Goal: Task Accomplishment & Management: Use online tool/utility

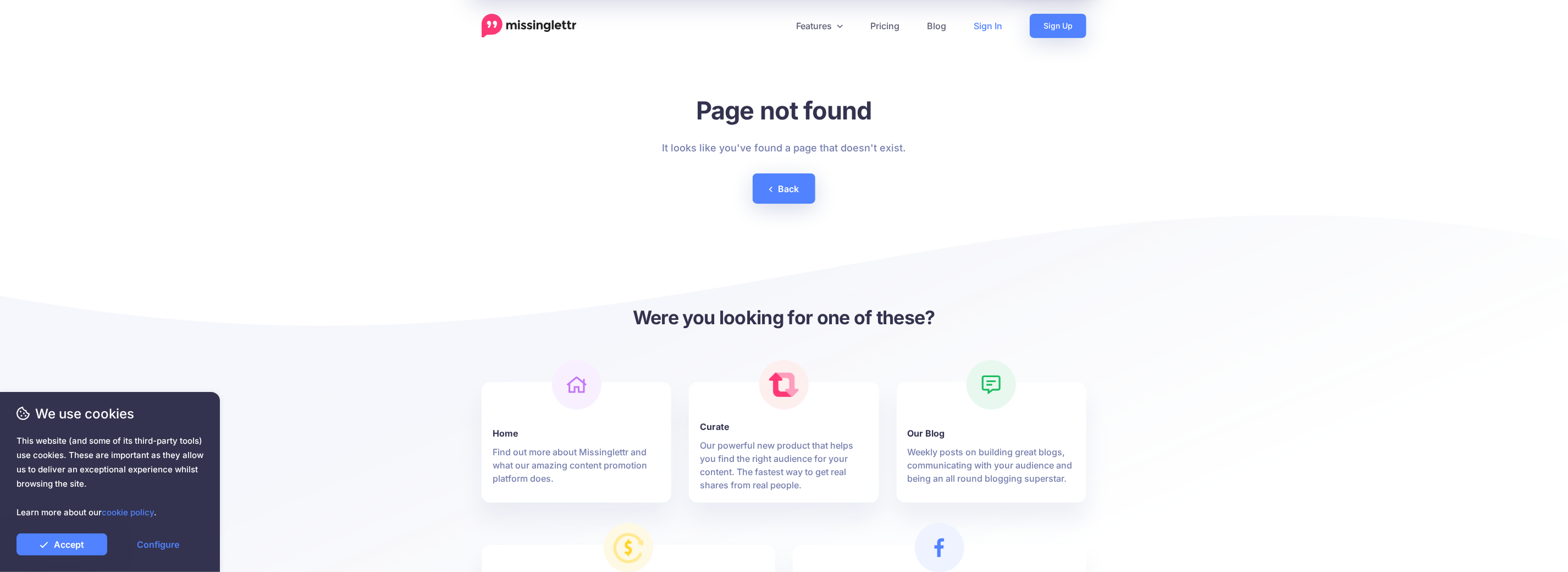
click at [995, 24] on link "Sign In" at bounding box center [988, 26] width 56 height 24
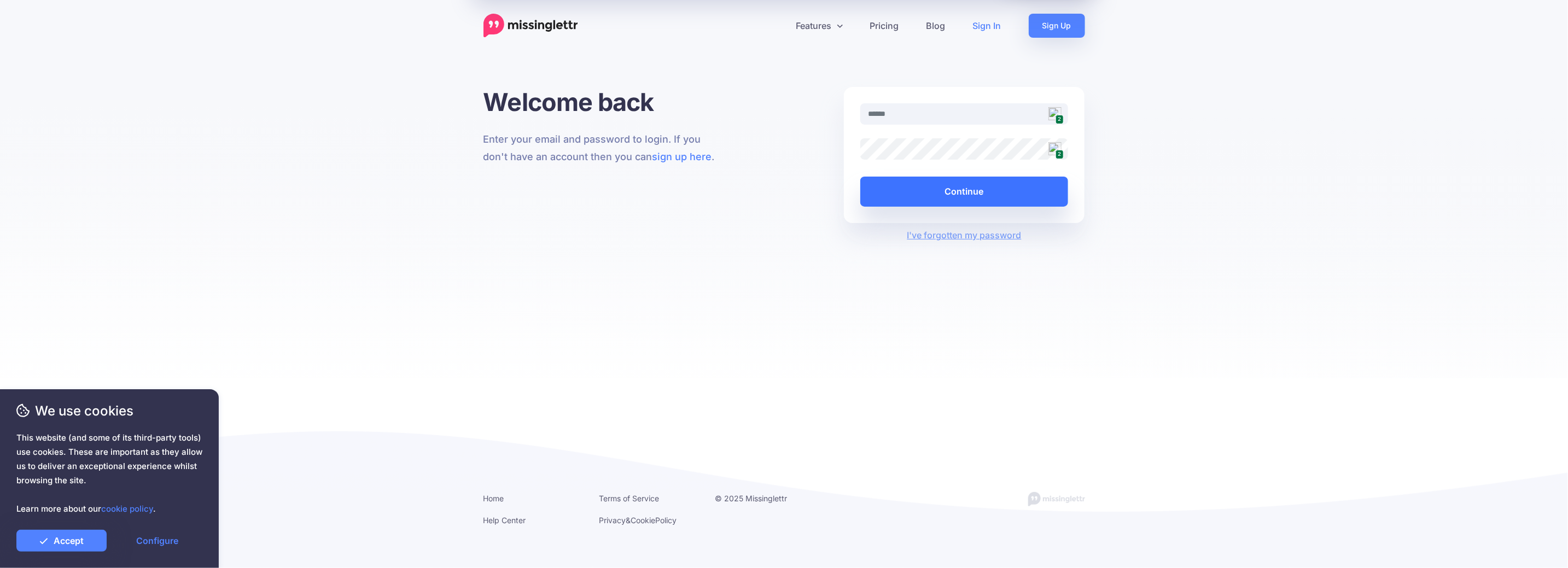
type input "**********"
click at [946, 190] on button "Continue" at bounding box center [963, 191] width 208 height 31
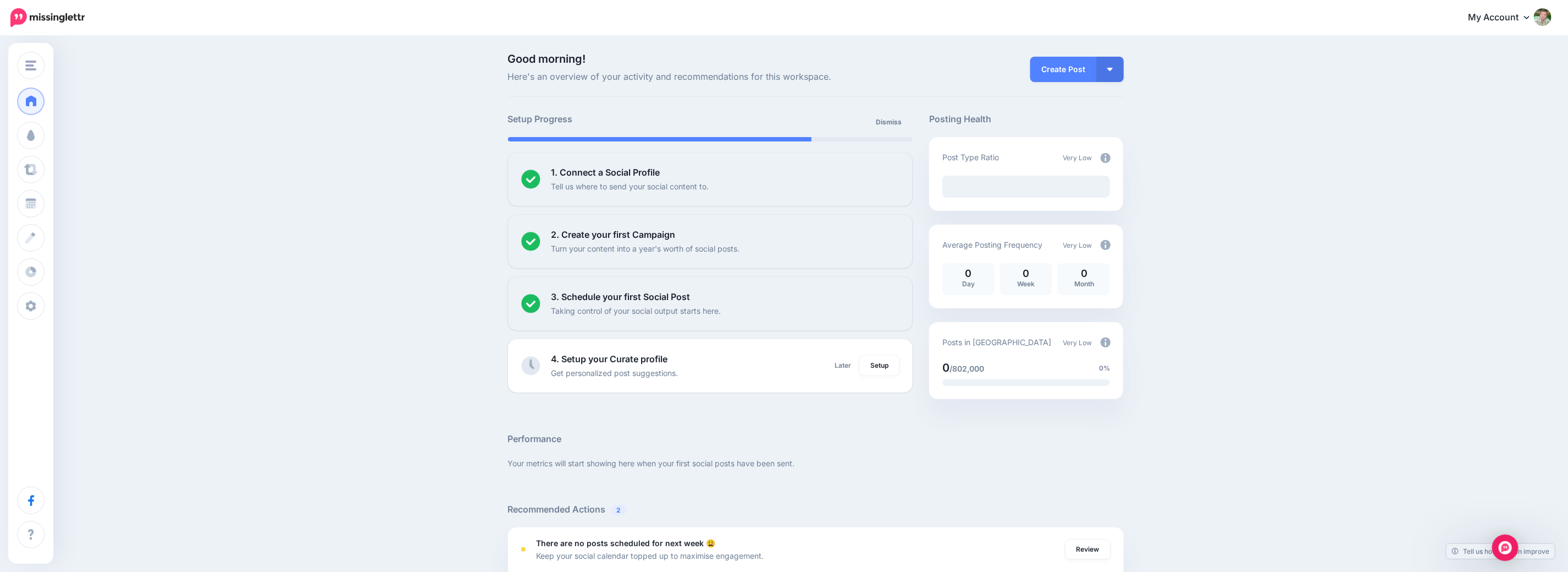
click at [1509, 16] on link "My Account" at bounding box center [1504, 17] width 94 height 27
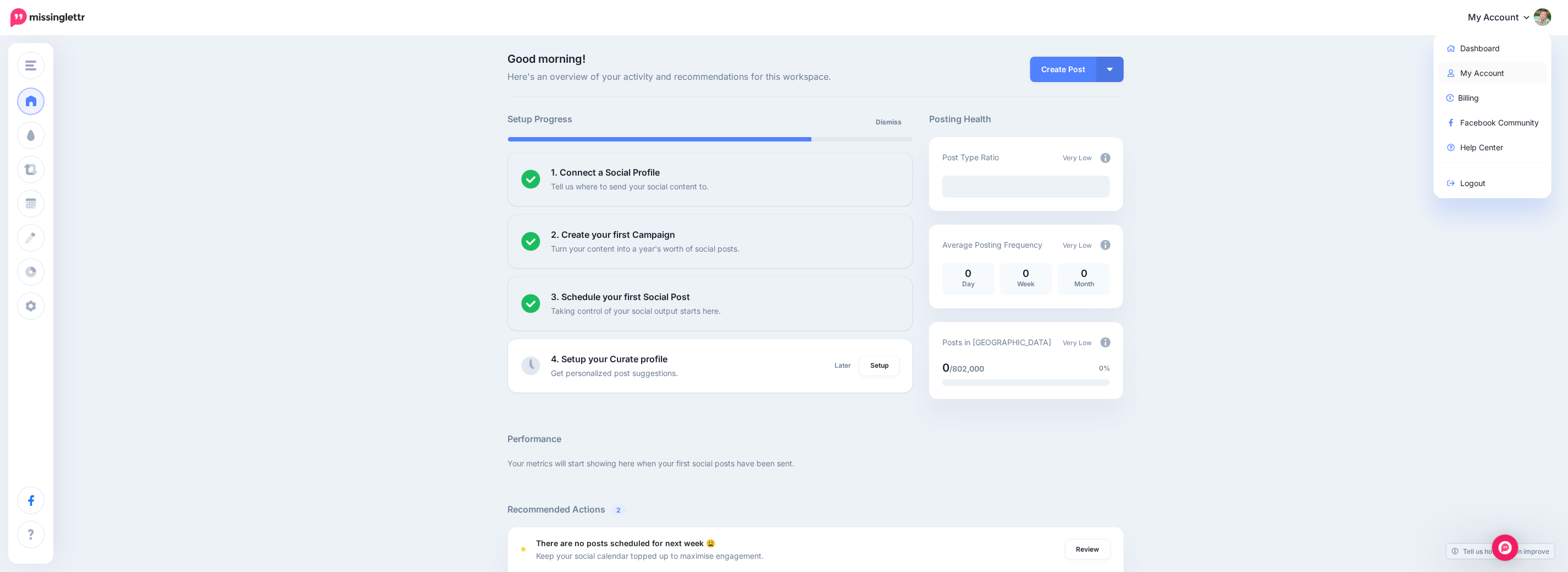
click at [1488, 63] on link "My Account" at bounding box center [1493, 73] width 109 height 22
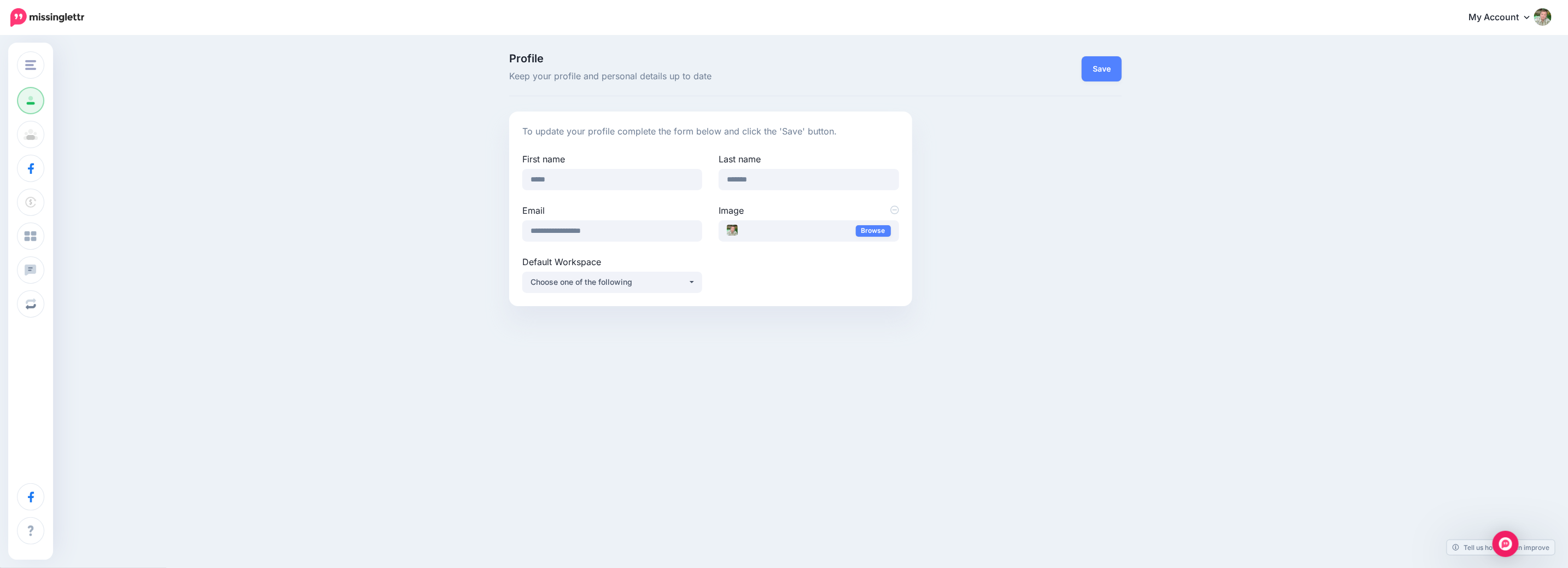
click at [1492, 20] on link "My Account" at bounding box center [1503, 17] width 94 height 27
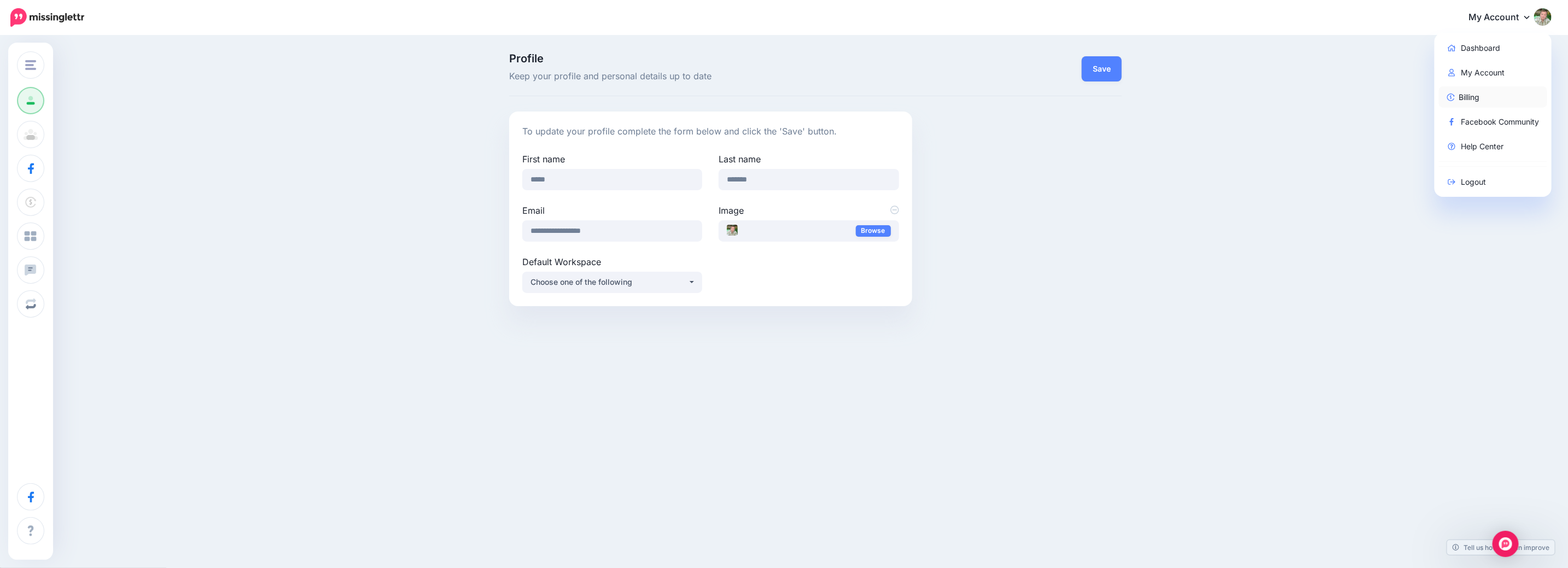
click at [1482, 102] on link "Billing" at bounding box center [1493, 97] width 108 height 22
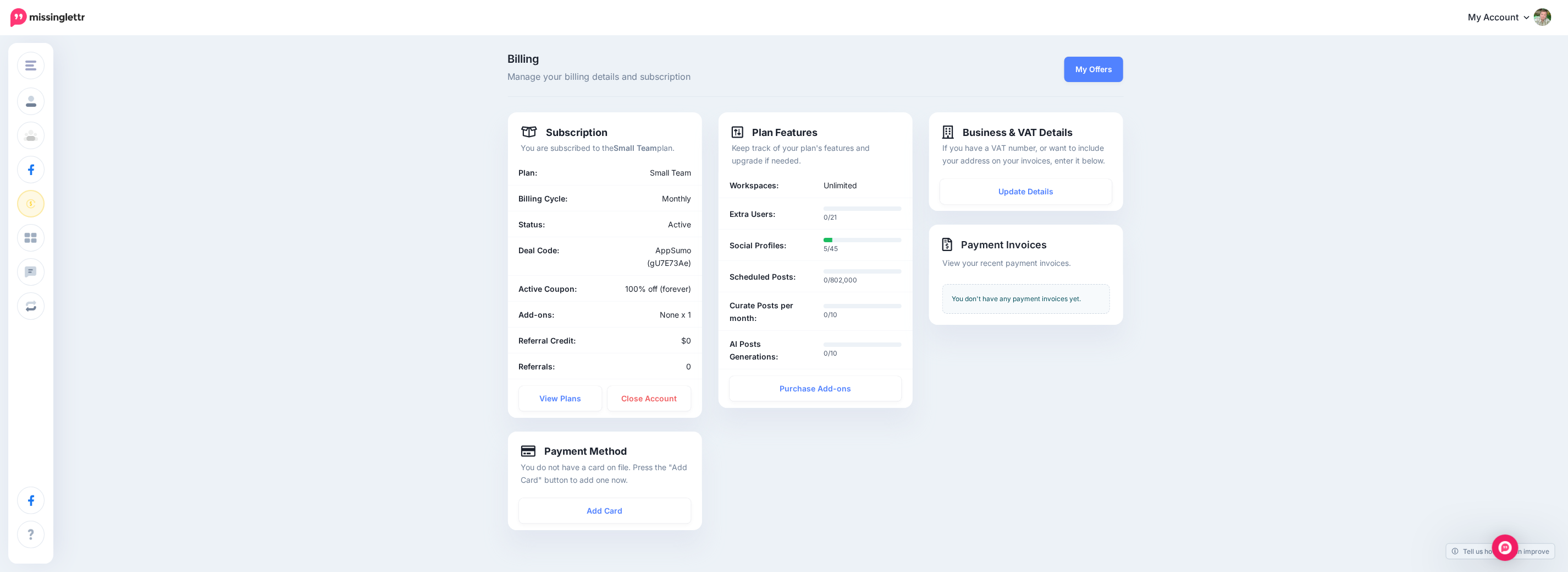
click at [1516, 19] on link "My Account" at bounding box center [1504, 17] width 94 height 27
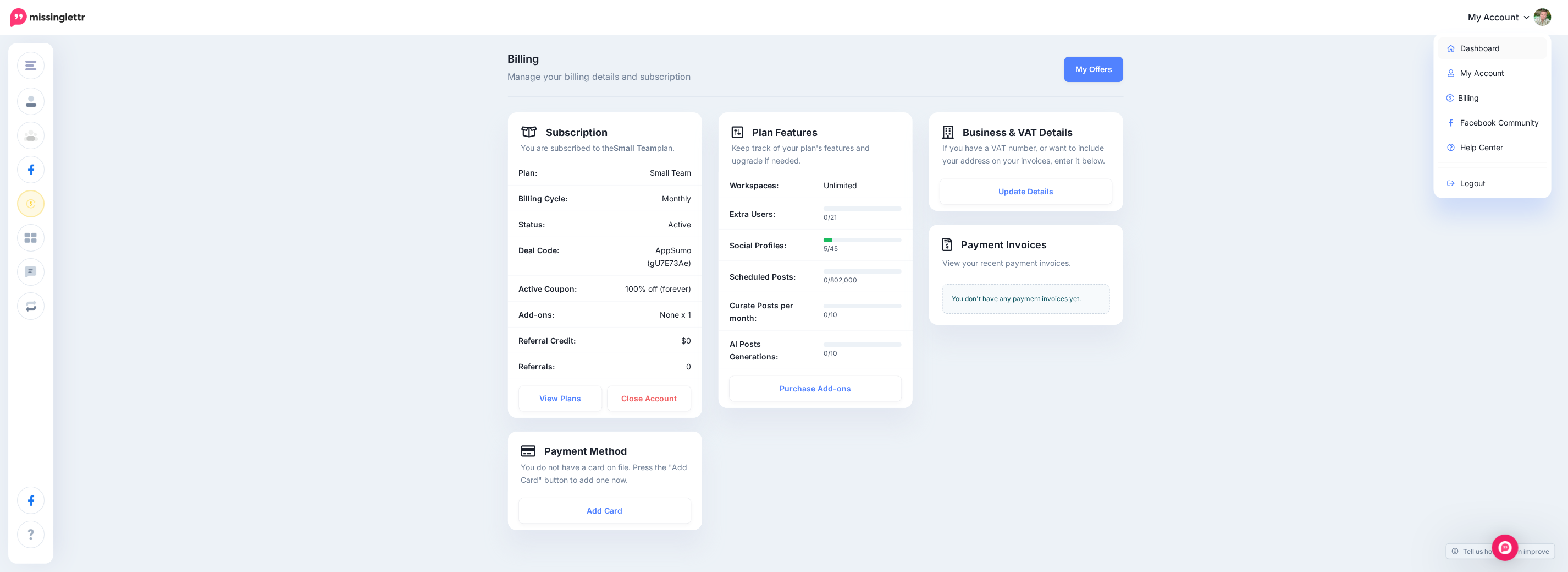
click at [1490, 46] on link "Dashboard" at bounding box center [1493, 49] width 109 height 22
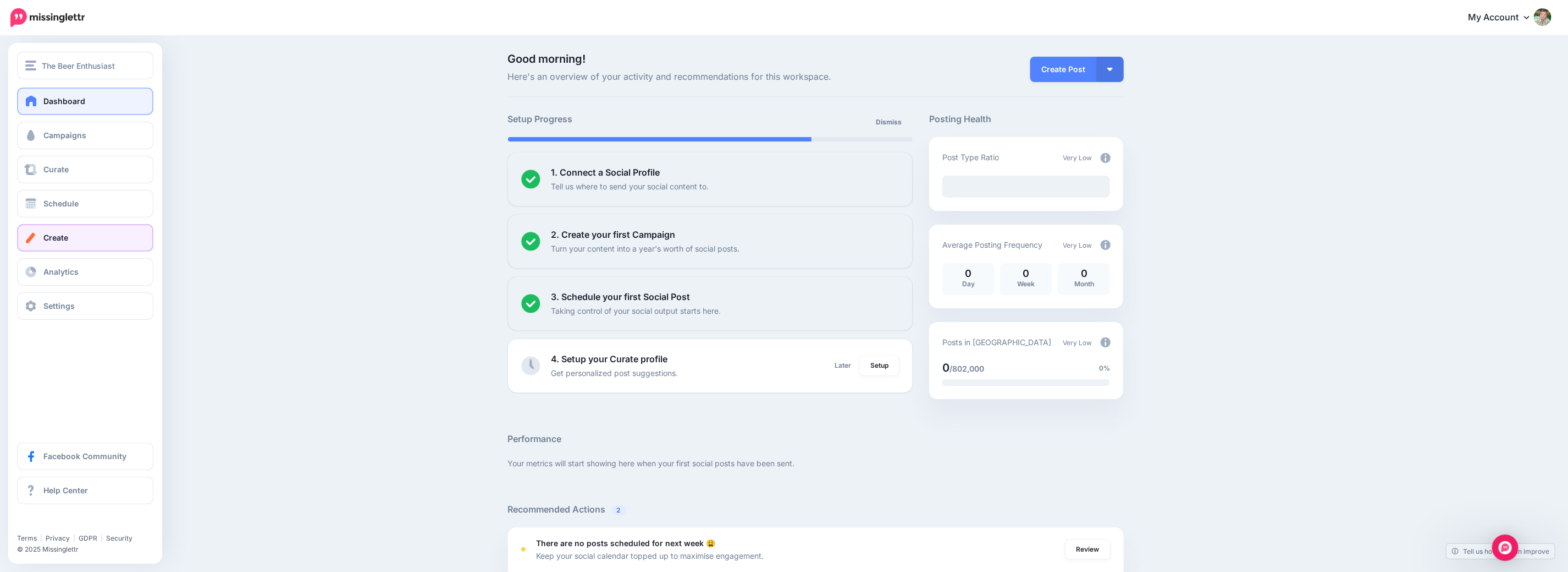
click at [73, 244] on link "Create" at bounding box center [85, 238] width 137 height 28
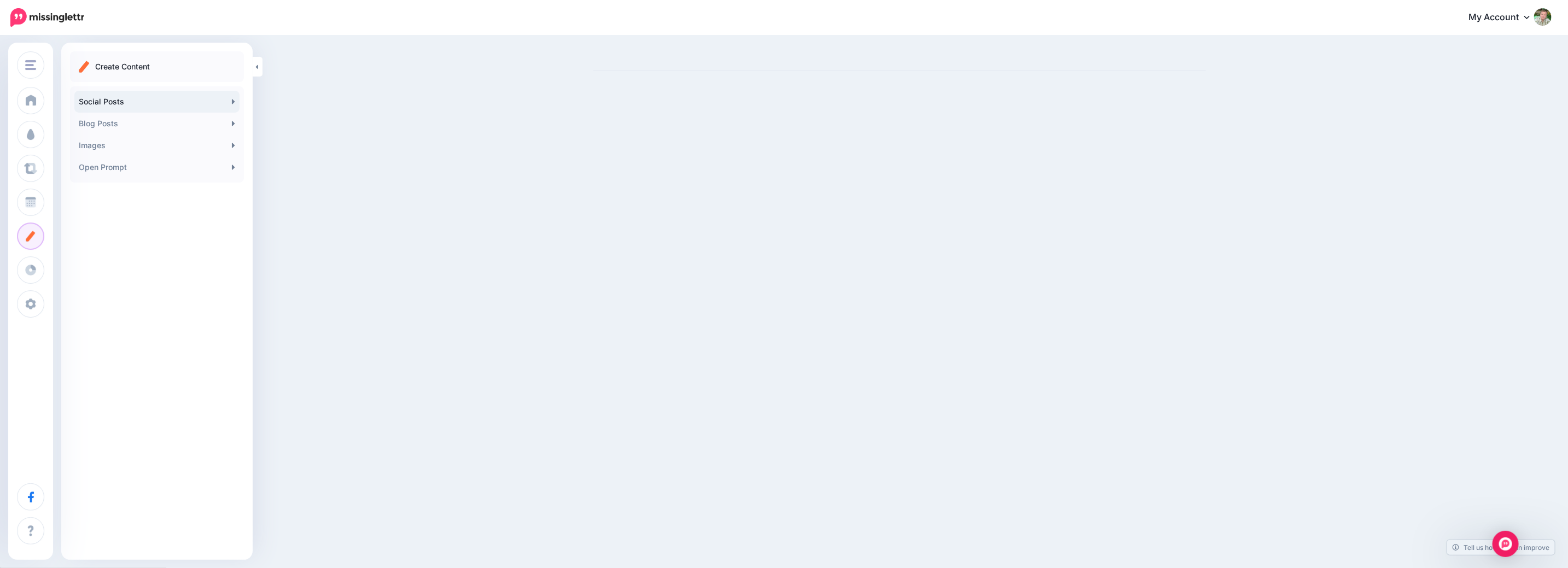
click at [117, 99] on link "Social Posts" at bounding box center [157, 101] width 165 height 22
